Goal: Transaction & Acquisition: Obtain resource

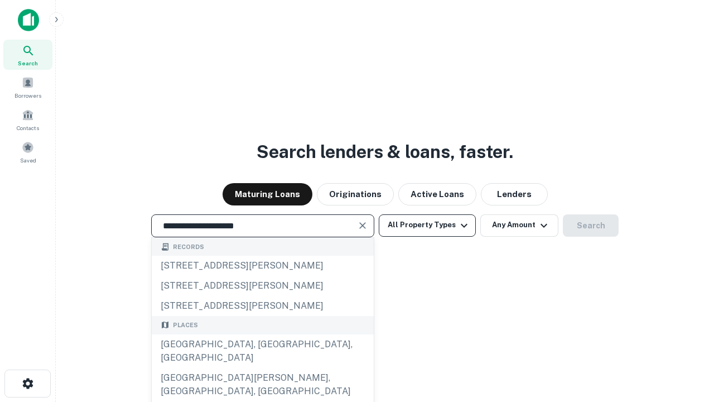
click at [262, 368] on div "[GEOGRAPHIC_DATA], [GEOGRAPHIC_DATA], [GEOGRAPHIC_DATA]" at bounding box center [263, 350] width 222 height 33
type input "**********"
click at [428, 225] on button "All Property Types" at bounding box center [427, 225] width 97 height 22
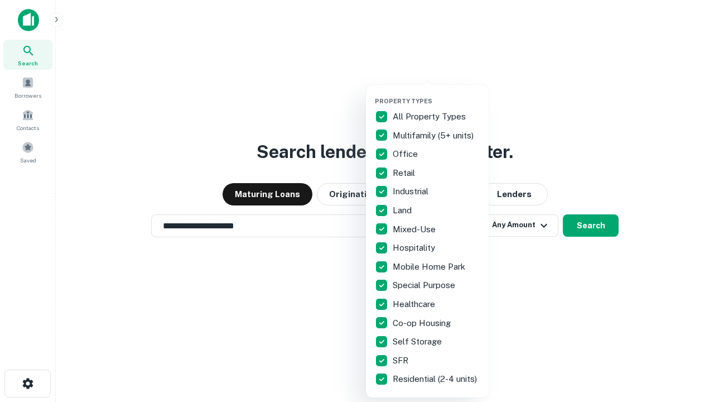
click at [436, 94] on button "button" at bounding box center [436, 94] width 123 height 1
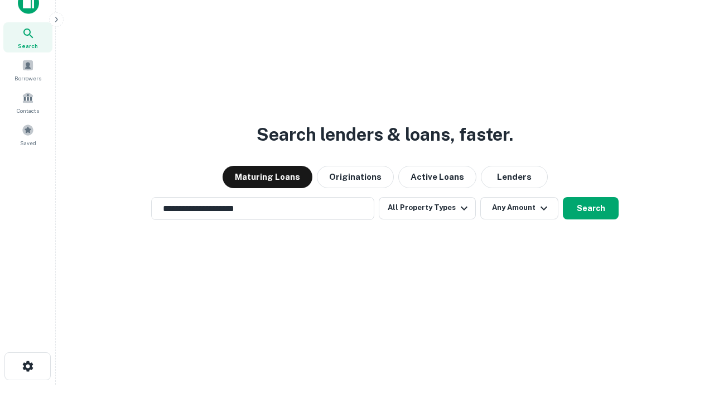
scroll to position [7, 135]
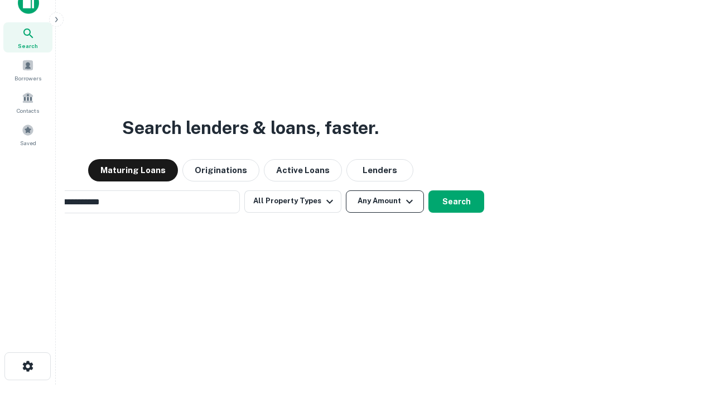
click at [346, 190] on button "Any Amount" at bounding box center [385, 201] width 78 height 22
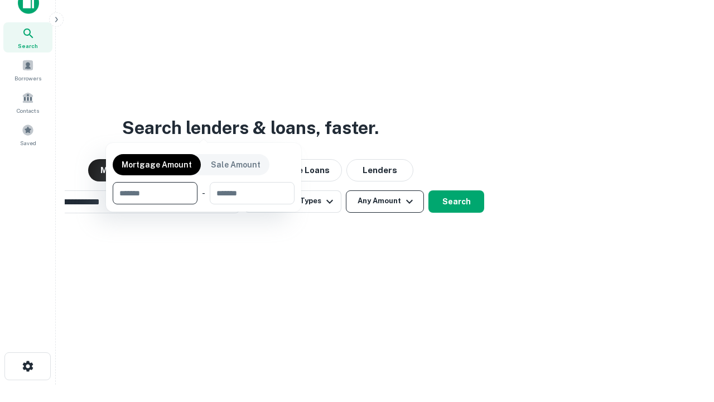
scroll to position [18, 0]
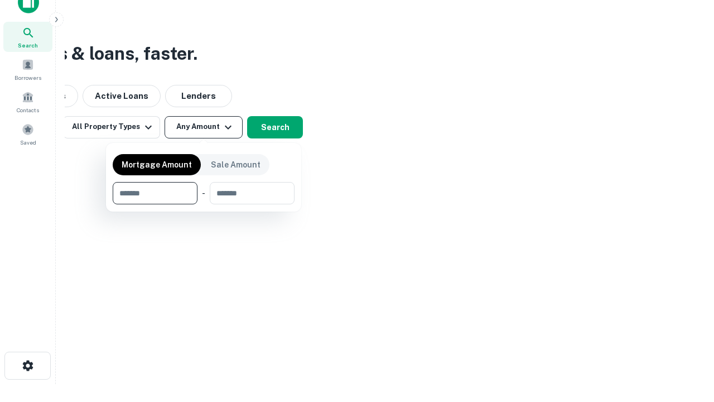
type input "*******"
click at [204, 204] on button "button" at bounding box center [204, 204] width 182 height 1
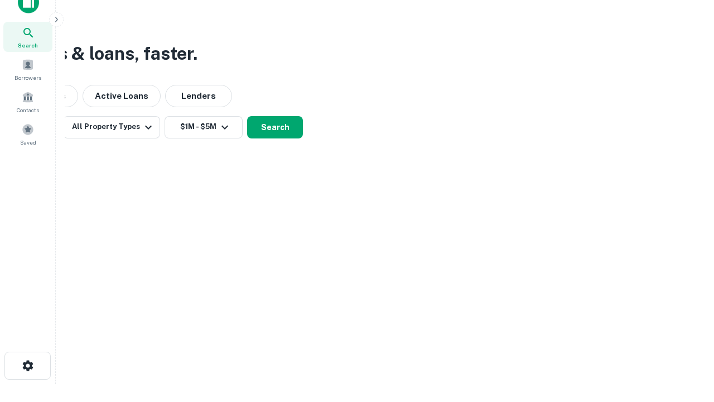
scroll to position [7, 206]
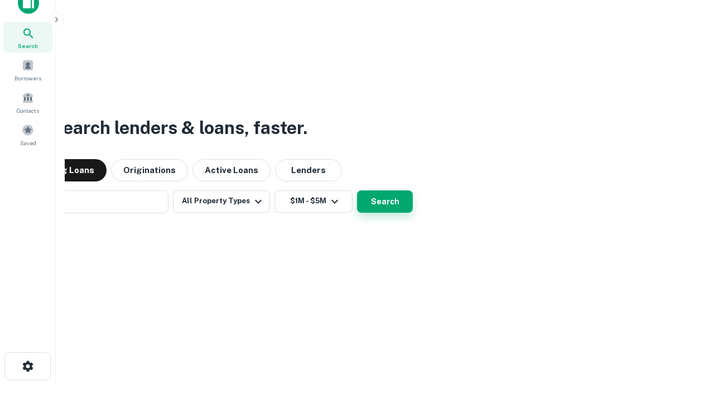
click at [357, 190] on button "Search" at bounding box center [385, 201] width 56 height 22
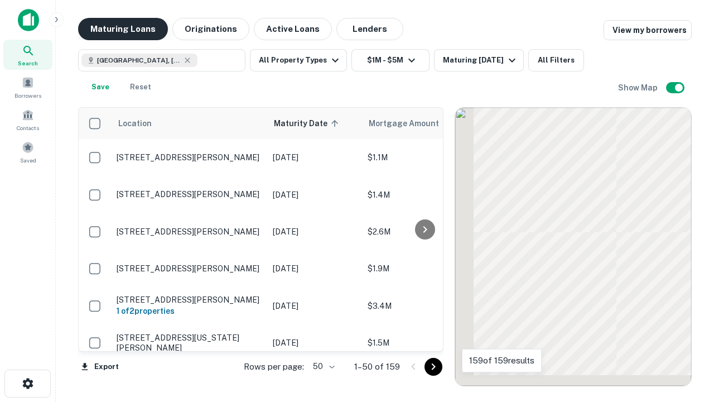
click at [123, 29] on button "Maturing Loans" at bounding box center [123, 29] width 90 height 22
